Goal: Navigation & Orientation: Find specific page/section

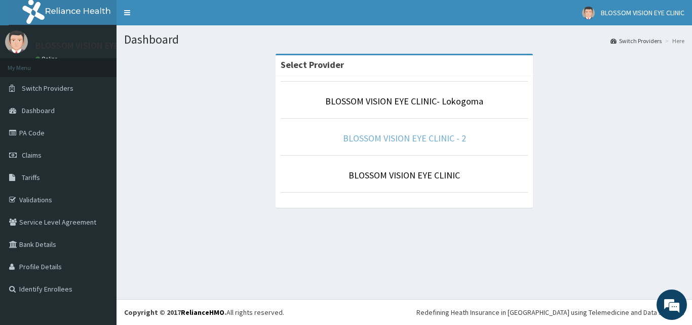
click at [380, 140] on link "BLOSSOM VISION EYE CLINIC - 2" at bounding box center [404, 138] width 123 height 12
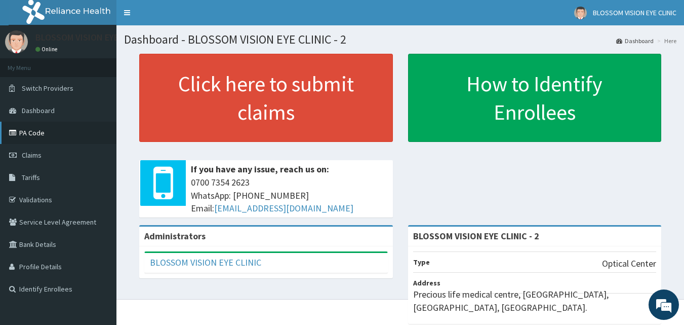
click at [33, 133] on link "PA Code" at bounding box center [58, 133] width 116 height 22
